Goal: Task Accomplishment & Management: Complete application form

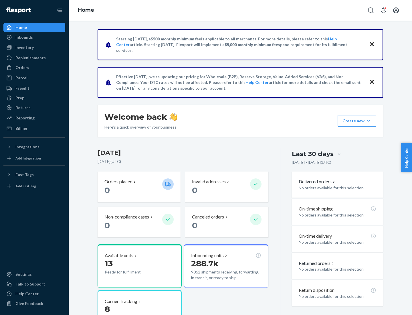
click at [369, 121] on button "Create new Create new inbound Create new order Create new product" at bounding box center [357, 120] width 39 height 11
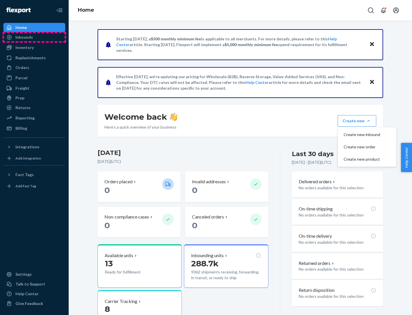
click at [34, 37] on div "Inbounds" at bounding box center [34, 37] width 61 height 8
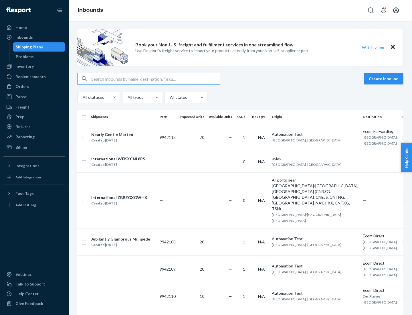
click at [385, 79] on button "Create inbound" at bounding box center [384, 78] width 40 height 11
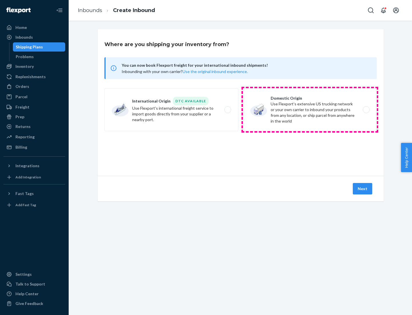
click at [310, 110] on label "Domestic Origin Use Flexport’s extensive US trucking network or your own carrie…" at bounding box center [310, 109] width 134 height 43
click at [366, 110] on input "Domestic Origin Use Flexport’s extensive US trucking network or your own carrie…" at bounding box center [368, 110] width 4 height 4
radio input "true"
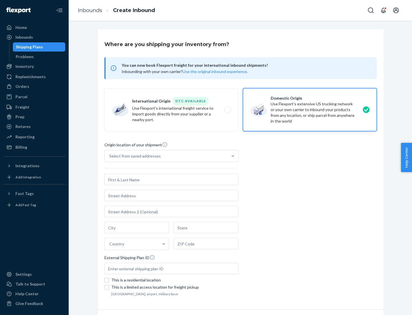
click at [134, 156] on div "Select from saved addresses" at bounding box center [135, 156] width 52 height 6
click at [110, 156] on input "Select from saved addresses" at bounding box center [109, 156] width 1 height 6
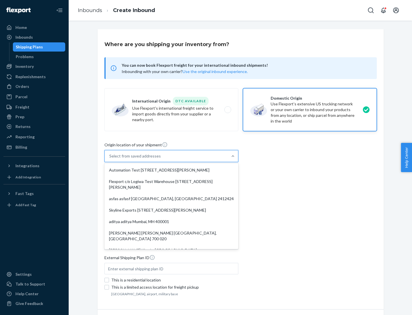
scroll to position [2, 0]
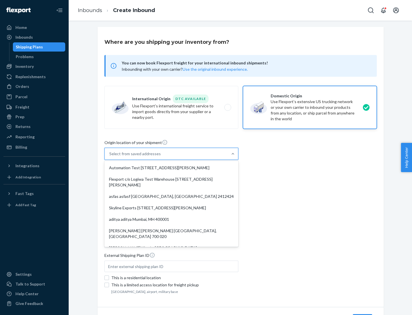
click at [172, 168] on div "Automation Test [STREET_ADDRESS][PERSON_NAME]" at bounding box center [172, 167] width 132 height 11
click at [110, 157] on input "option Automation Test [STREET_ADDRESS][PERSON_NAME]. 9 results available. Use …" at bounding box center [109, 154] width 1 height 6
type input "Automation Test"
type input "9th Floor"
type input "[GEOGRAPHIC_DATA]"
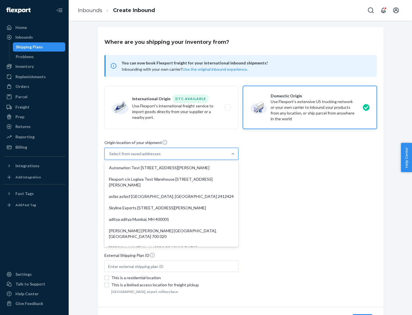
type input "CA"
type input "94104"
type input "[STREET_ADDRESS][PERSON_NAME]"
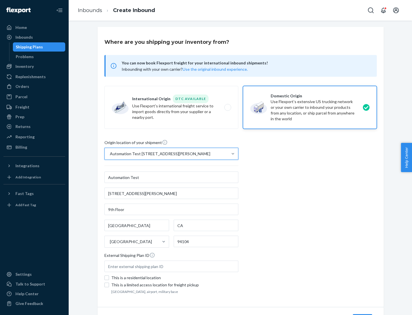
scroll to position [34, 0]
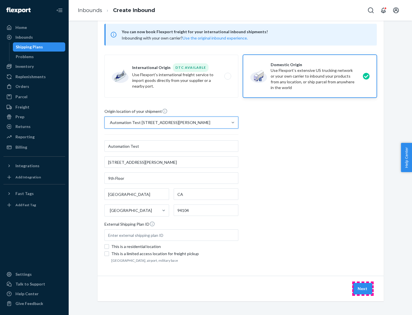
click at [363, 289] on button "Next" at bounding box center [362, 288] width 19 height 11
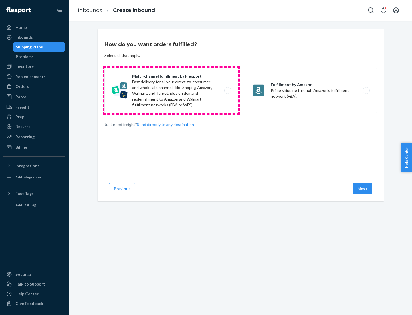
click at [172, 90] on label "Multi-channel fulfillment by Flexport Fast delivery for all your direct-to-cons…" at bounding box center [172, 91] width 134 height 46
click at [228, 90] on input "Multi-channel fulfillment by Flexport Fast delivery for all your direct-to-cons…" at bounding box center [230, 91] width 4 height 4
radio input "true"
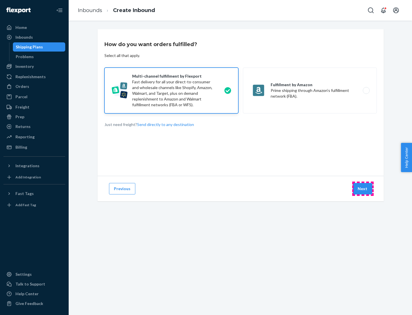
click at [363, 189] on button "Next" at bounding box center [362, 188] width 19 height 11
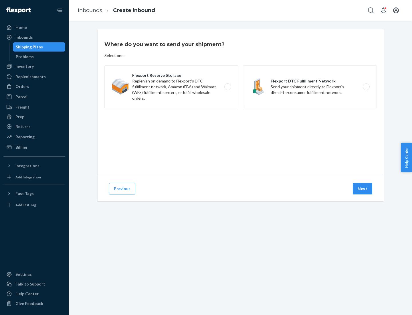
click at [310, 87] on label "Flexport DTC Fulfillment Network Send your shipment directly to Flexport's dire…" at bounding box center [310, 86] width 134 height 43
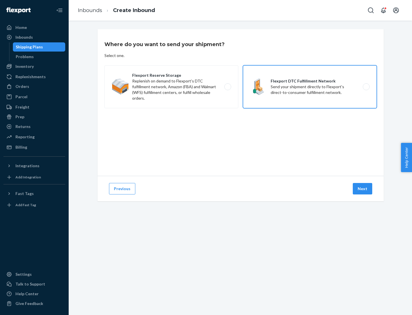
click at [366, 87] on input "Flexport DTC Fulfillment Network Send your shipment directly to Flexport's dire…" at bounding box center [368, 87] width 4 height 4
radio input "true"
click at [363, 189] on button "Next" at bounding box center [362, 188] width 19 height 11
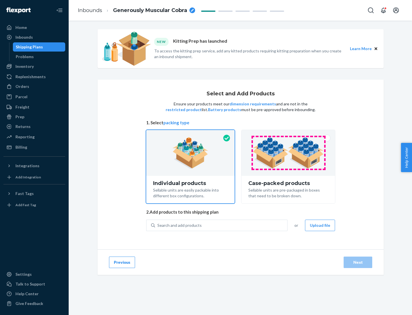
click at [289, 153] on img at bounding box center [288, 153] width 71 height 32
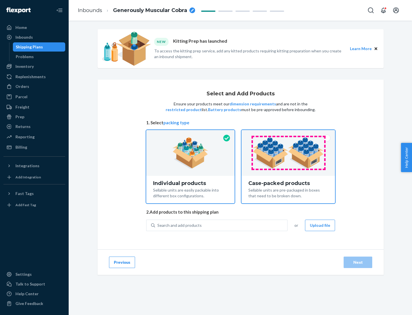
click at [289, 134] on input "Case-packed products Sellable units are pre-packaged in boxes that need to be b…" at bounding box center [289, 132] width 4 height 4
radio input "true"
radio input "false"
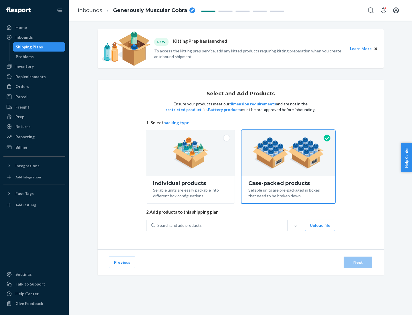
click at [222, 225] on div "Search and add products" at bounding box center [221, 225] width 132 height 10
click at [158, 225] on input "Search and add products" at bounding box center [158, 226] width 1 height 6
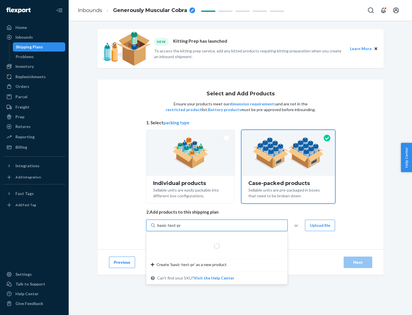
type input "basic-test-product-1"
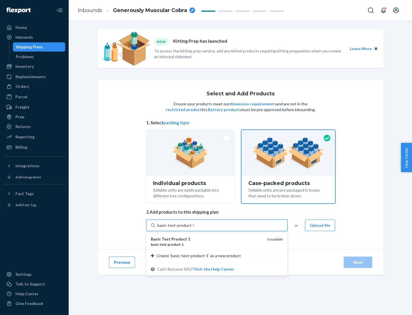
click at [207, 244] on div "basic - test - product - 1" at bounding box center [207, 244] width 112 height 5
click at [194, 228] on input "basic-test-product-1" at bounding box center [176, 226] width 37 height 6
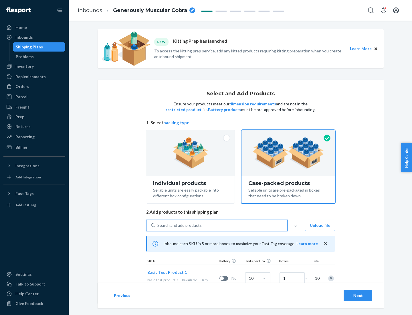
scroll to position [21, 0]
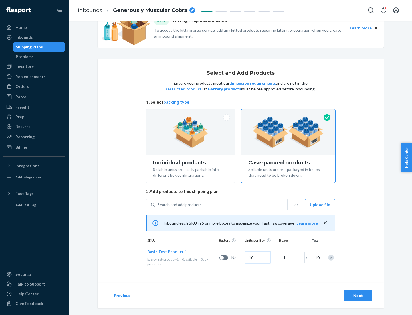
type input "10"
type input "7"
click at [358, 296] on div "Next" at bounding box center [358, 296] width 19 height 6
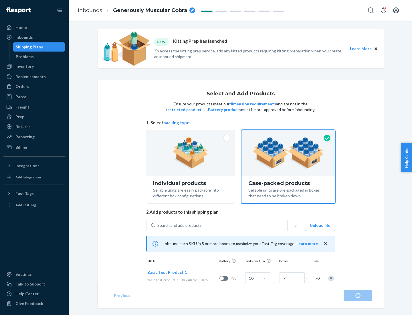
radio input "true"
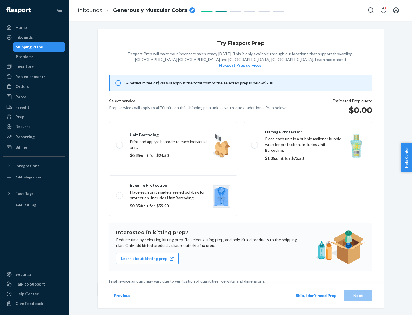
scroll to position [1, 0]
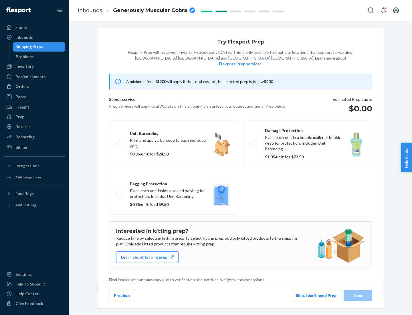
click at [173, 182] on label "Bagging protection Place each unit inside a sealed polybag for protection. Incl…" at bounding box center [173, 194] width 128 height 41
click at [120, 192] on input "Bagging protection Place each unit inside a sealed polybag for protection. Incl…" at bounding box center [118, 194] width 4 height 4
checkbox input "true"
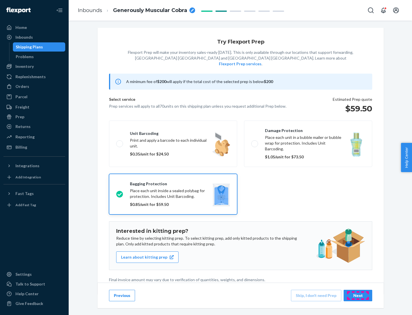
click at [358, 295] on div "Next" at bounding box center [358, 296] width 19 height 6
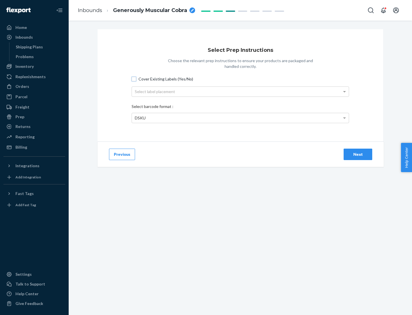
click at [134, 79] on input "Cover Existing Labels (Yes/No)" at bounding box center [134, 79] width 5 height 5
checkbox input "true"
click at [241, 91] on div "Select label placement" at bounding box center [240, 92] width 217 height 10
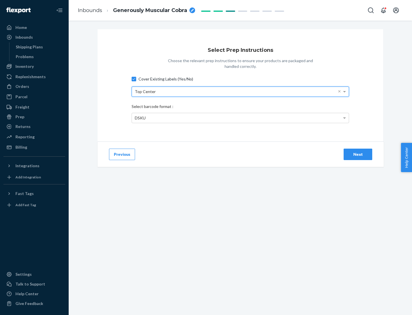
click at [241, 118] on div "DSKU" at bounding box center [240, 118] width 217 height 10
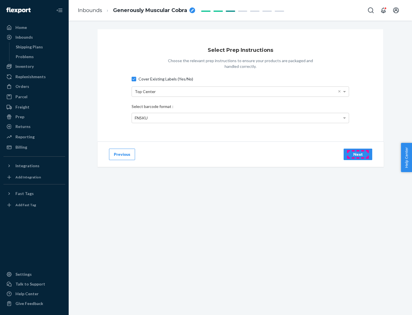
click at [358, 154] on div "Next" at bounding box center [358, 154] width 19 height 6
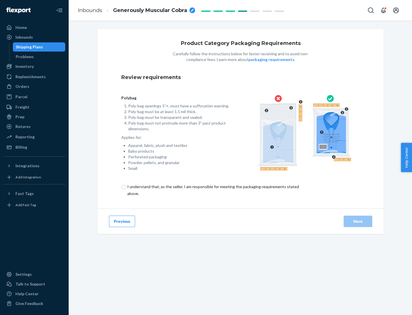
click at [213, 190] on input "checkbox" at bounding box center [216, 190] width 190 height 14
checkbox input "true"
click at [358, 221] on div "Next" at bounding box center [358, 222] width 19 height 6
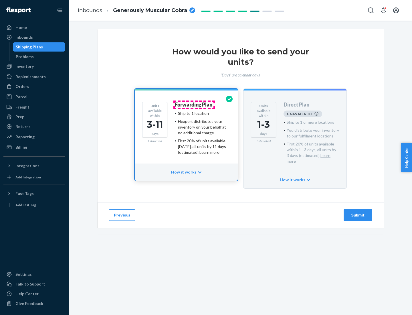
click at [194, 105] on h4 "Forwarding Plan" at bounding box center [194, 105] width 38 height 6
click at [358, 212] on div "Submit" at bounding box center [358, 215] width 19 height 6
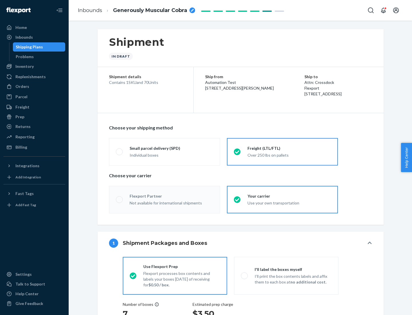
radio input "true"
radio input "false"
radio input "true"
radio input "false"
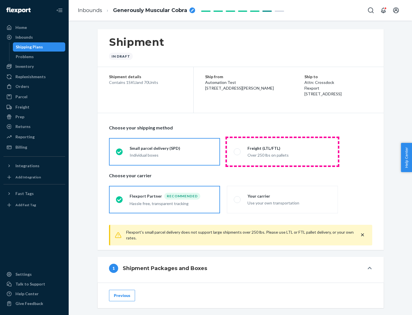
click at [283, 151] on div "Over 250 lbs on pallets" at bounding box center [290, 154] width 84 height 7
click at [238, 151] on input "Freight (LTL/FTL) Over 250 lbs on pallets" at bounding box center [236, 152] width 4 height 4
radio input "true"
radio input "false"
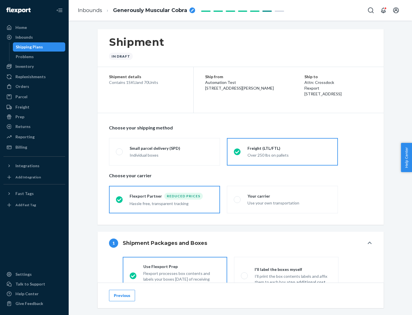
scroll to position [32, 0]
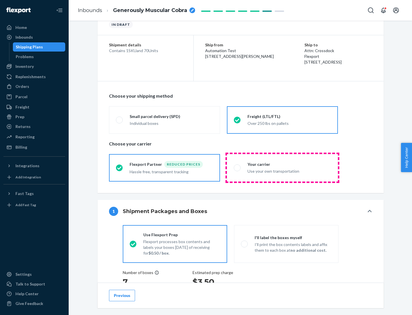
click at [283, 168] on div "Use your own transportation" at bounding box center [290, 170] width 84 height 7
click at [238, 168] on input "Your carrier Use your own transportation" at bounding box center [236, 168] width 4 height 4
radio input "true"
radio input "false"
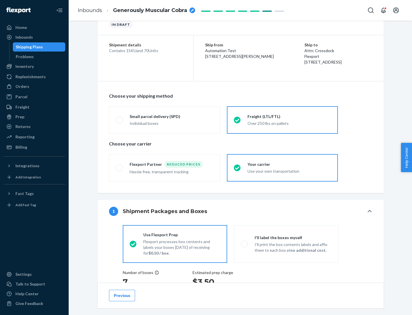
scroll to position [146, 0]
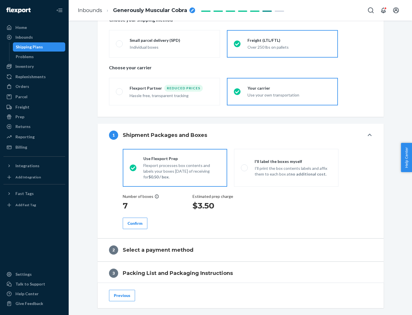
click at [286, 168] on p "I’ll print the box contents labels and affix them to each box at no additional …" at bounding box center [293, 171] width 77 height 11
click at [245, 168] on input "I'll label the boxes myself I’ll print the box contents labels and affix them t…" at bounding box center [243, 168] width 4 height 4
radio input "true"
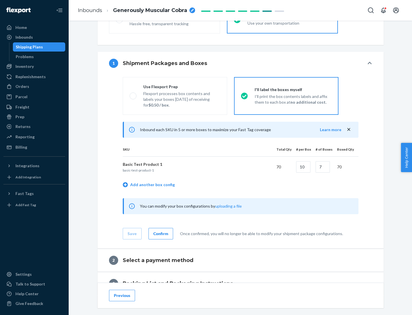
scroll to position [99, 0]
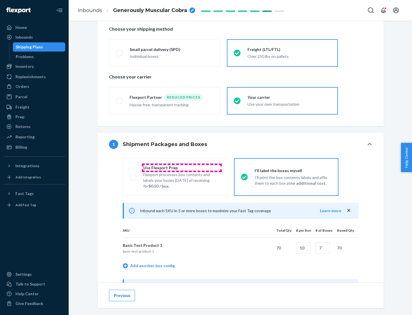
click at [182, 168] on div "Use Flexport Prep" at bounding box center [181, 168] width 77 height 6
click at [133, 175] on input "Use Flexport Prep Flexport processes box contents and labels your boxes [DATE] …" at bounding box center [132, 177] width 4 height 4
radio input "true"
radio input "false"
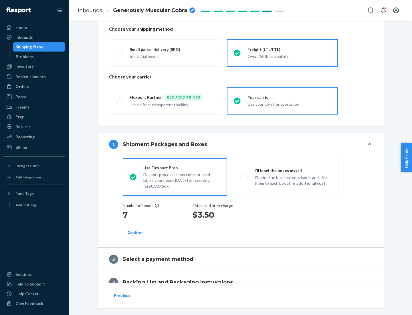
scroll to position [164, 0]
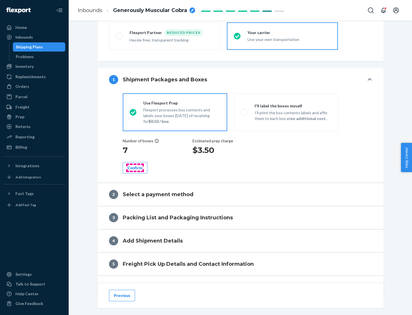
click at [135, 168] on div "Confirm" at bounding box center [135, 168] width 15 height 6
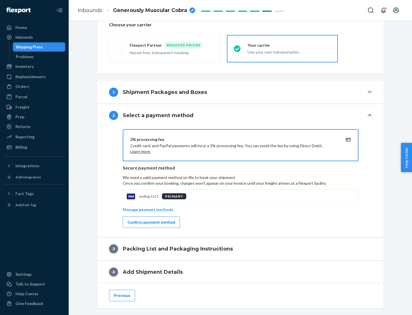
scroll to position [205, 0]
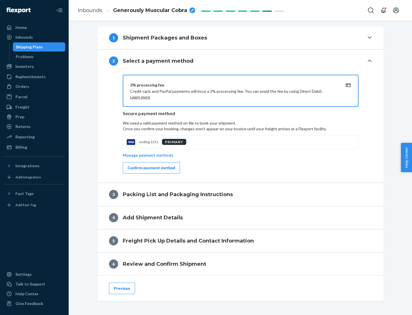
click at [151, 168] on div "Confirm payment method" at bounding box center [152, 168] width 48 height 6
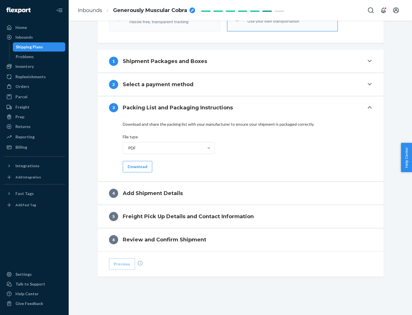
scroll to position [181, 0]
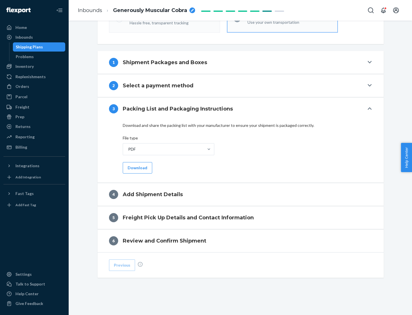
click at [137, 168] on button "Download" at bounding box center [137, 167] width 29 height 11
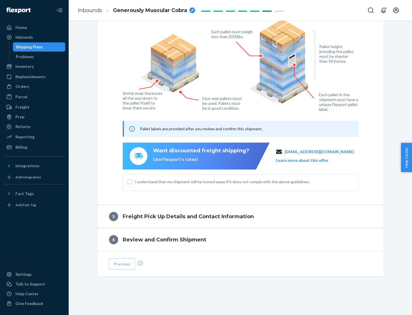
click at [241, 182] on span "I understand that my shipment will be turned away if it does not comply with th…" at bounding box center [244, 182] width 219 height 6
click at [132, 182] on input "I understand that my shipment will be turned away if it does not comply with th…" at bounding box center [130, 182] width 5 height 5
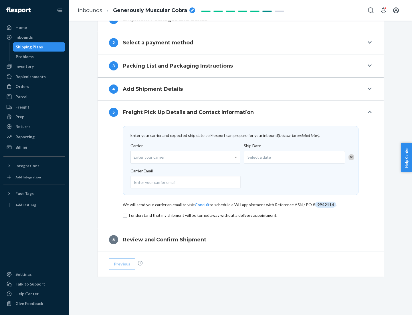
scroll to position [224, 0]
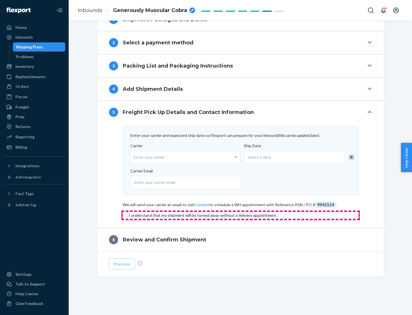
click at [241, 215] on input "checkbox" at bounding box center [241, 215] width 236 height 7
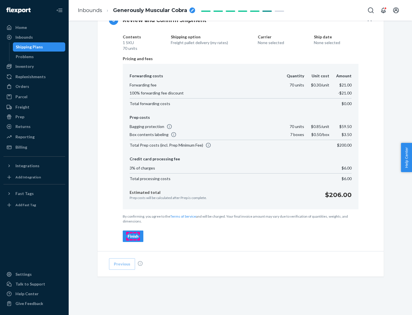
click at [133, 236] on div "Finish" at bounding box center [133, 236] width 11 height 6
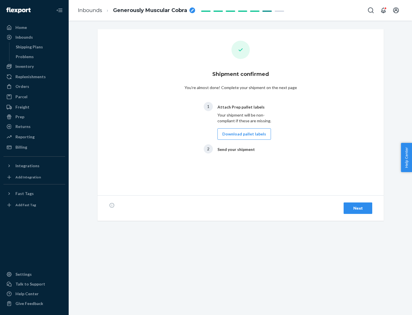
click at [243, 134] on button "Download pallet labels" at bounding box center [245, 133] width 54 height 11
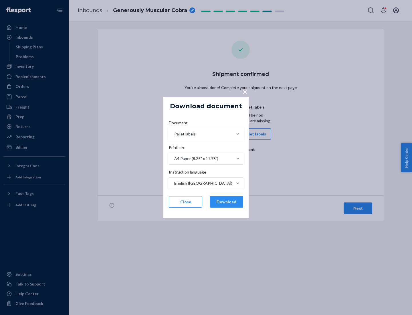
click at [227, 202] on button "Download" at bounding box center [227, 201] width 34 height 11
